Goal: Task Accomplishment & Management: Complete application form

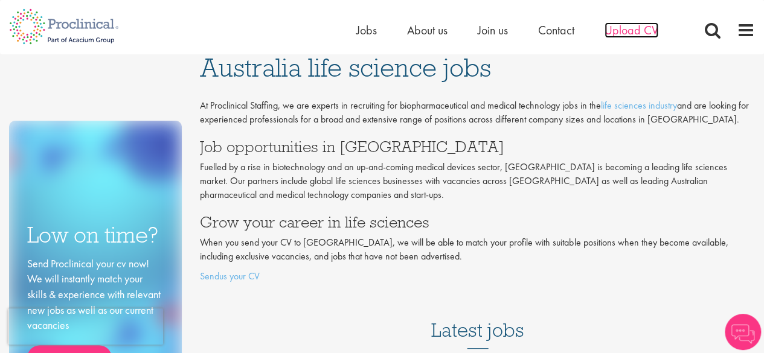
click at [605, 27] on span "Upload CV" at bounding box center [632, 30] width 54 height 16
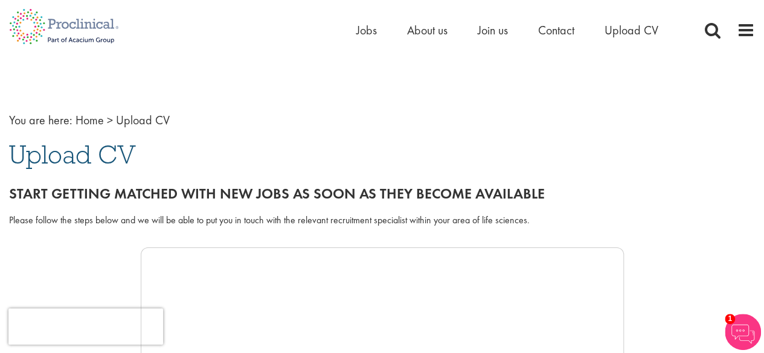
click at [87, 152] on span "Upload CV" at bounding box center [72, 154] width 127 height 33
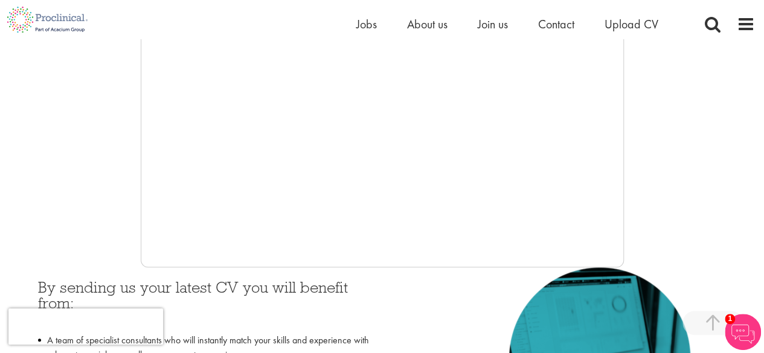
scroll to position [341, 0]
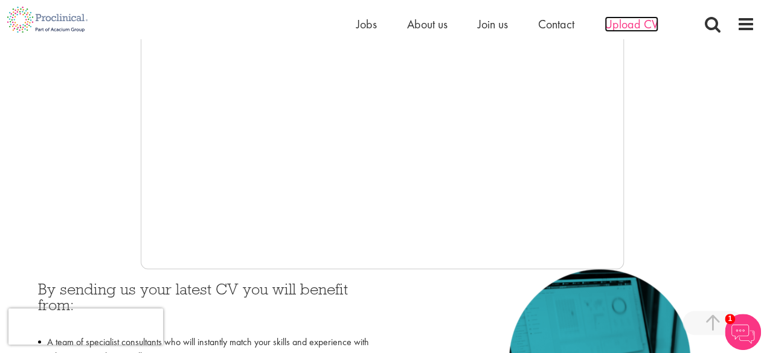
click at [618, 24] on span "Upload CV" at bounding box center [632, 24] width 54 height 16
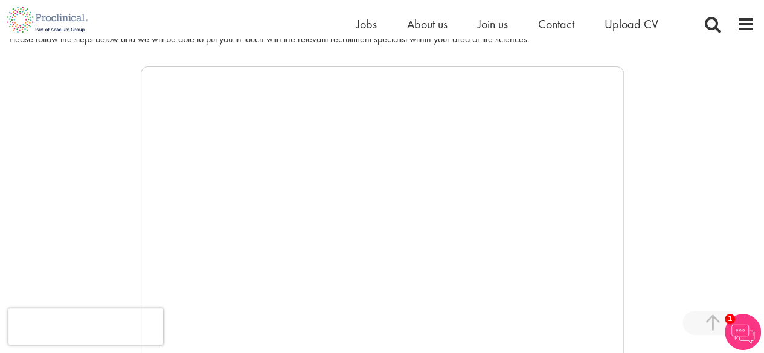
scroll to position [137, 0]
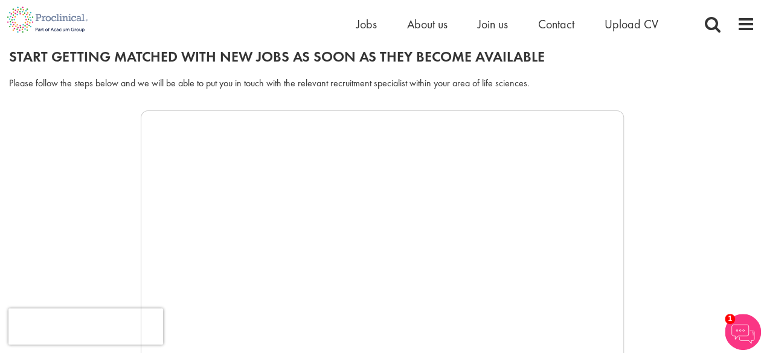
click at [488, 34] on div "Home Jobs About us Join us Contact Upload CV" at bounding box center [522, 27] width 332 height 24
click at [489, 28] on span "Join us" at bounding box center [493, 24] width 30 height 16
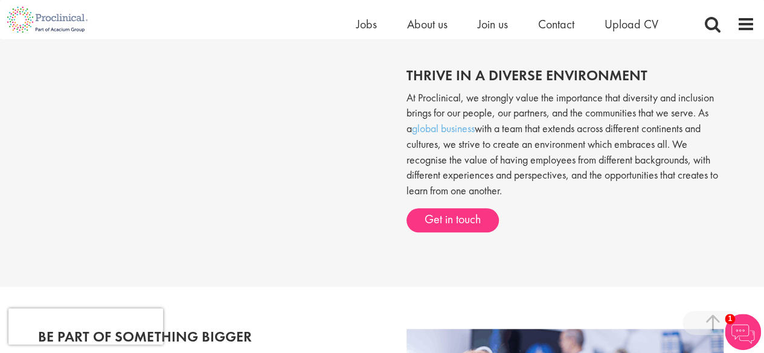
scroll to position [439, 0]
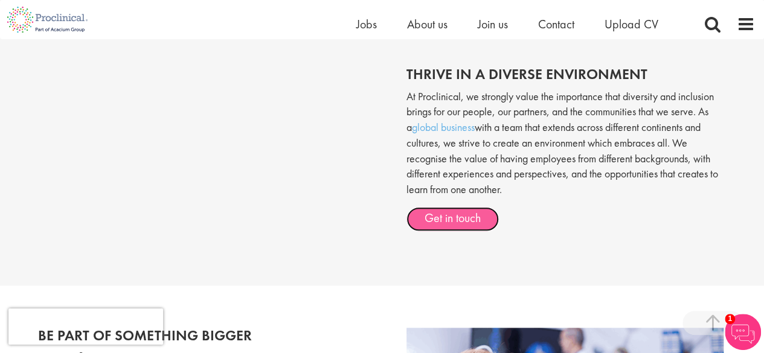
click at [459, 226] on link "Get in touch" at bounding box center [453, 219] width 92 height 24
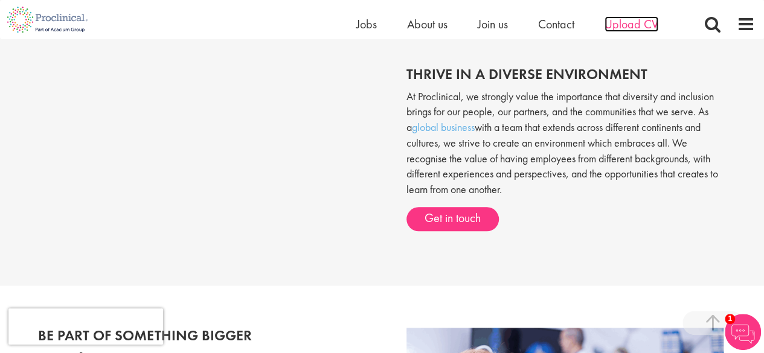
click at [635, 21] on span "Upload CV" at bounding box center [632, 24] width 54 height 16
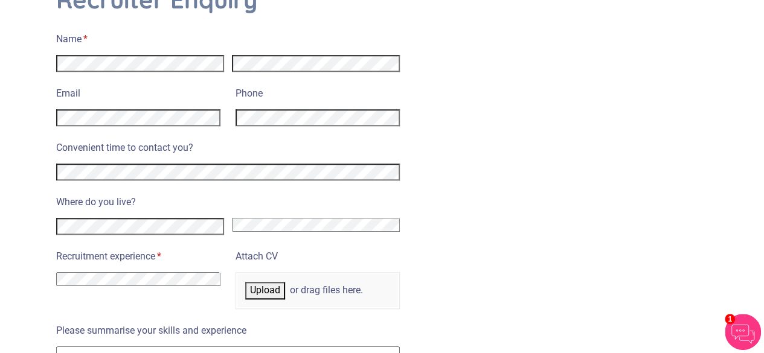
scroll to position [539, 0]
click at [279, 218] on select "[GEOGRAPHIC_DATA] [GEOGRAPHIC_DATA] [GEOGRAPHIC_DATA] [US_STATE] [GEOGRAPHIC_DA…" at bounding box center [316, 225] width 169 height 14
select select "Australia"
click at [232, 218] on select "Afghanistan Albania Algeria American Samoa Andorra Angola Anguilla Antarctica A…" at bounding box center [316, 225] width 169 height 14
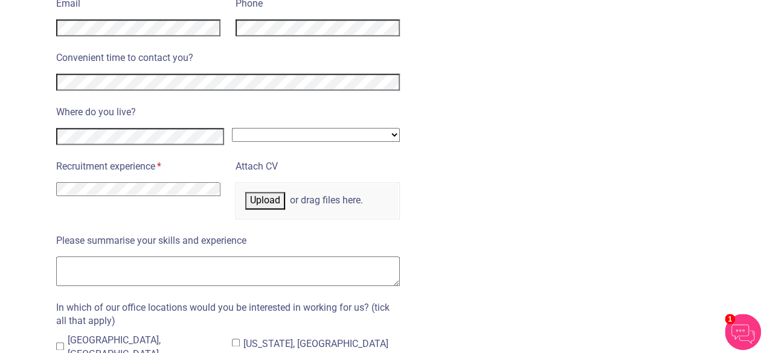
scroll to position [631, 0]
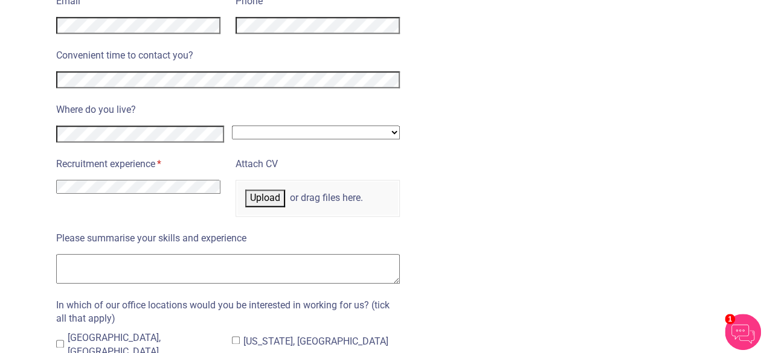
click at [171, 180] on select "I have no previous experience working in recruitment I have recruitment experie…" at bounding box center [138, 187] width 164 height 14
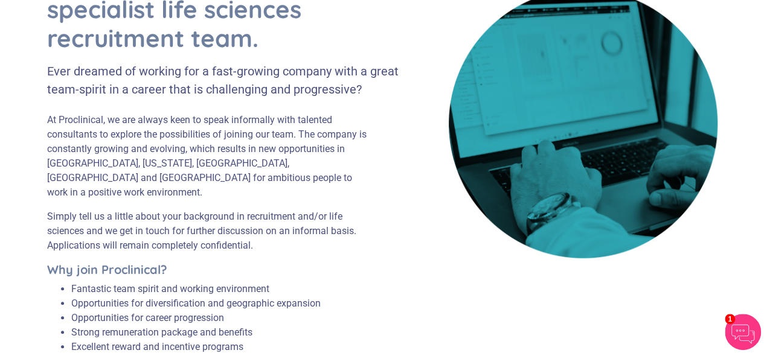
scroll to position [0, 0]
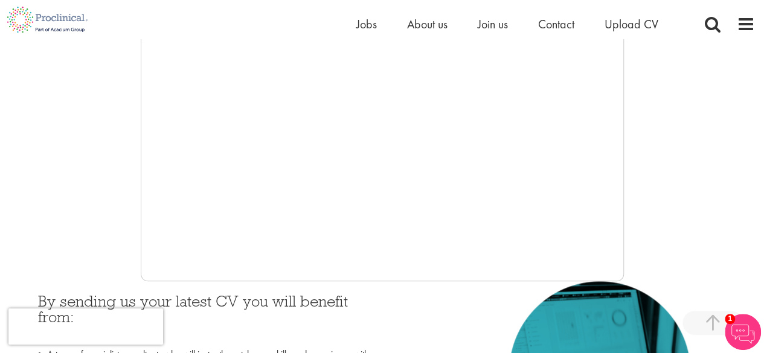
scroll to position [343, 0]
